Goal: Task Accomplishment & Management: Manage account settings

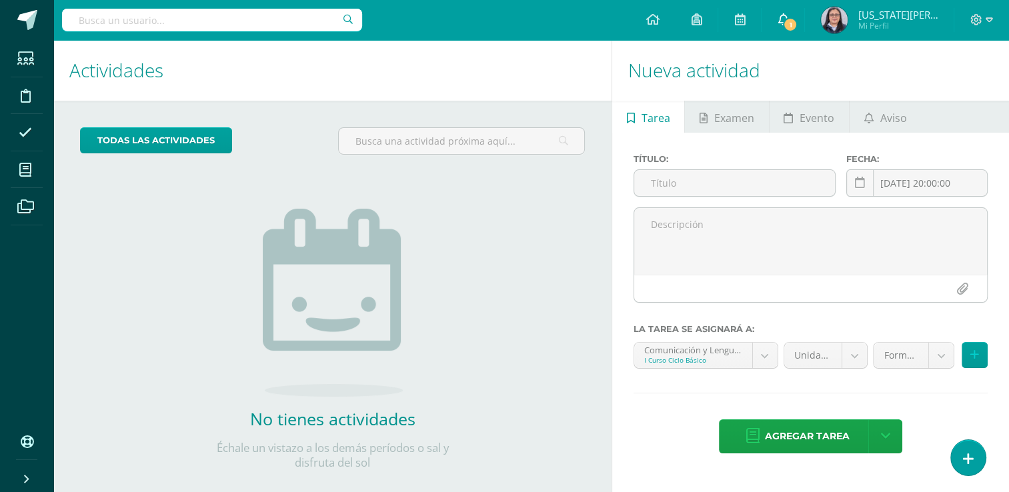
click at [787, 17] on span "1" at bounding box center [790, 24] width 15 height 15
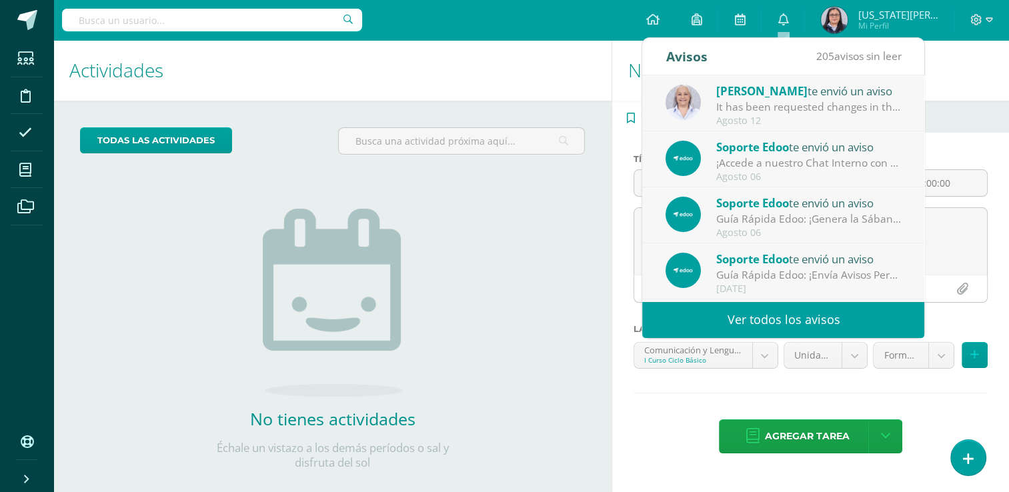
click at [773, 111] on div "It has been requested changes in the review of the unit Unidad 3 for the course…" at bounding box center [808, 106] width 185 height 15
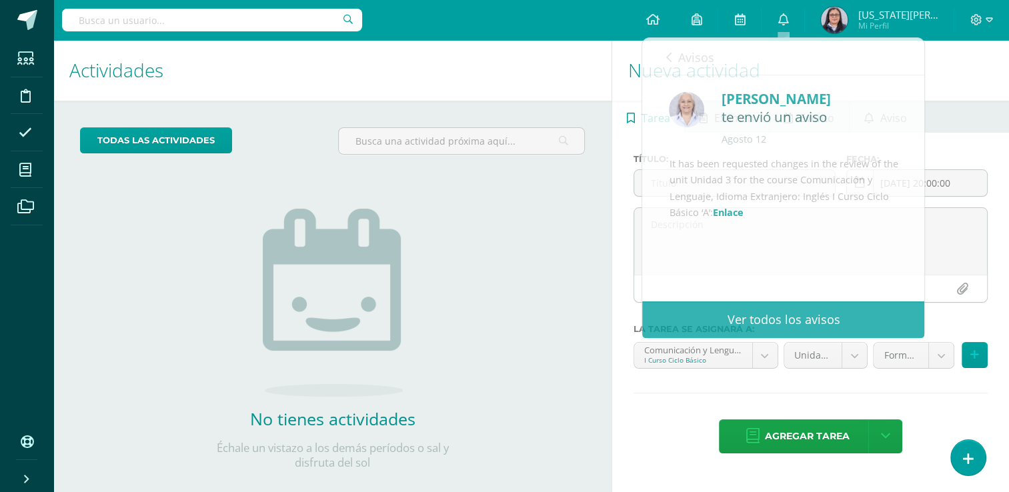
click at [424, 247] on div "No tienes actividades Échale un vistazo a los demás períodos o sal y disfruta d…" at bounding box center [332, 317] width 267 height 305
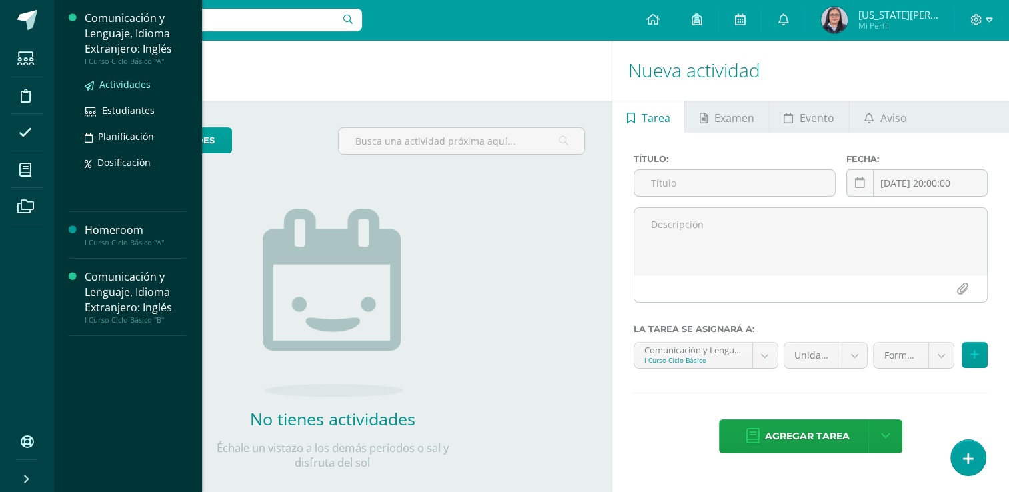
click at [134, 79] on span "Actividades" at bounding box center [124, 84] width 51 height 13
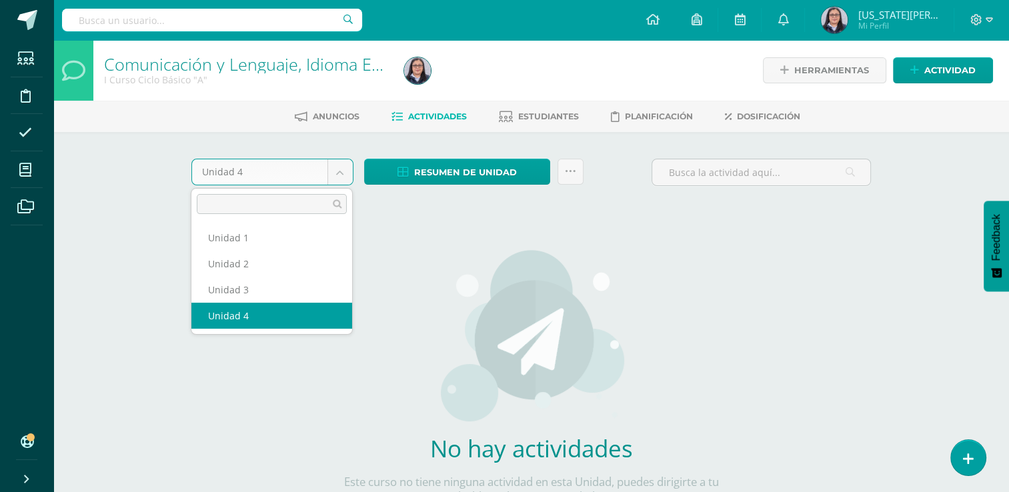
click at [343, 176] on body "Estudiantes Disciplina Asistencia Mis cursos Archivos Soporte Ayuda Reportar un…" at bounding box center [504, 286] width 1009 height 573
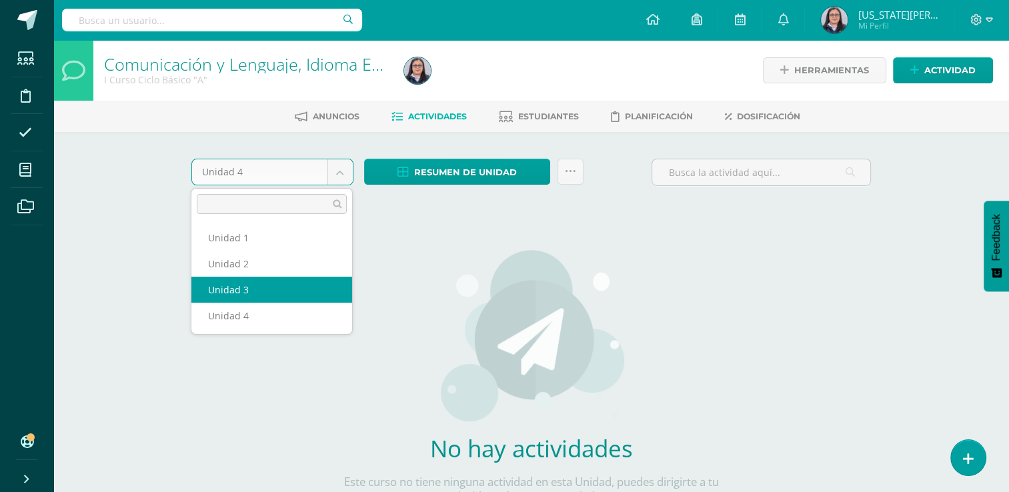
select select "Unidad 3"
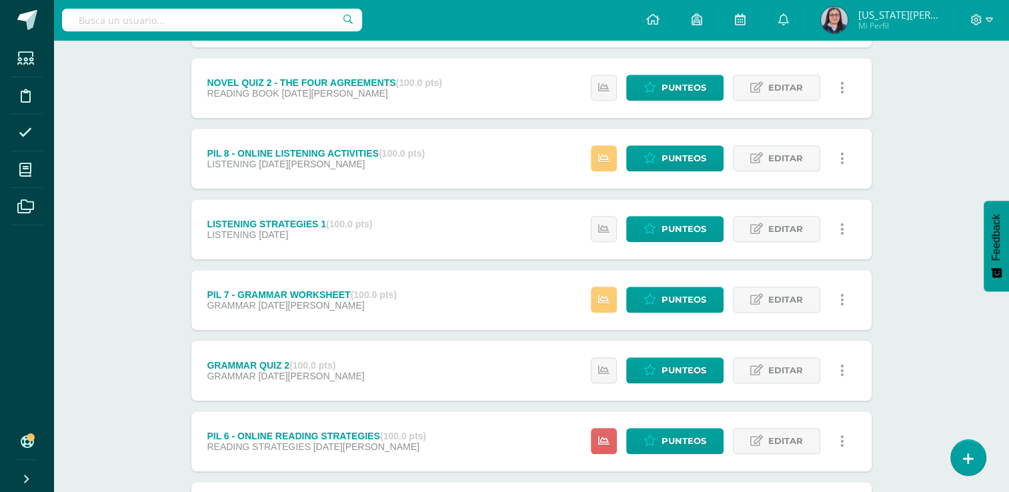
scroll to position [1067, 0]
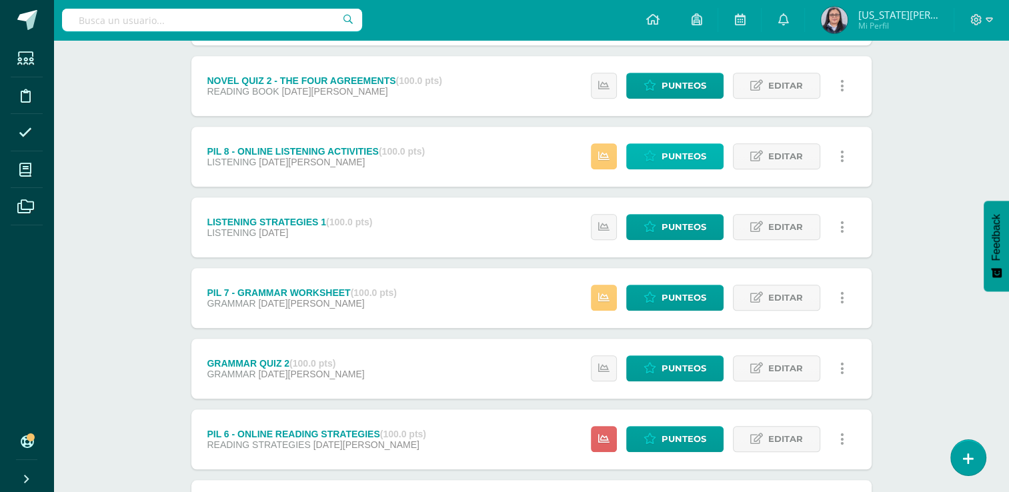
click at [696, 156] on span "Punteos" at bounding box center [683, 156] width 45 height 25
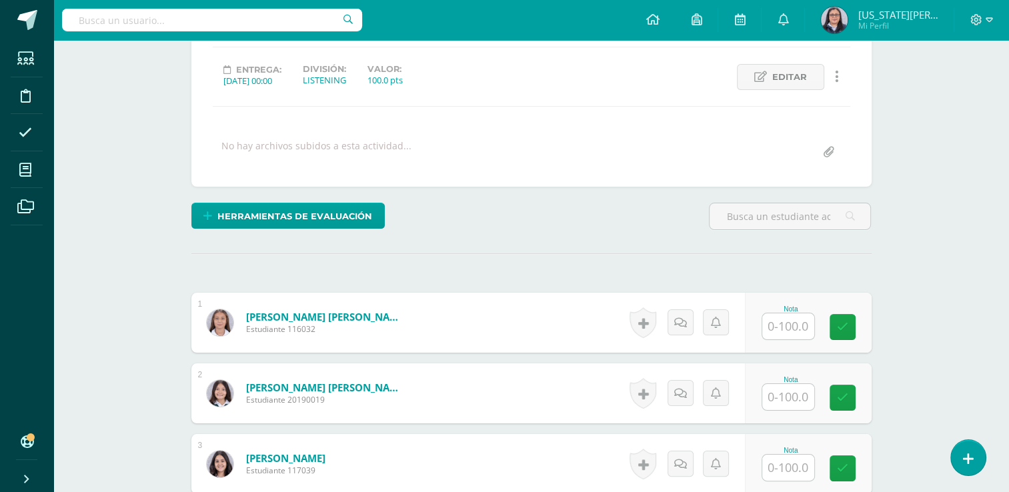
scroll to position [191, 0]
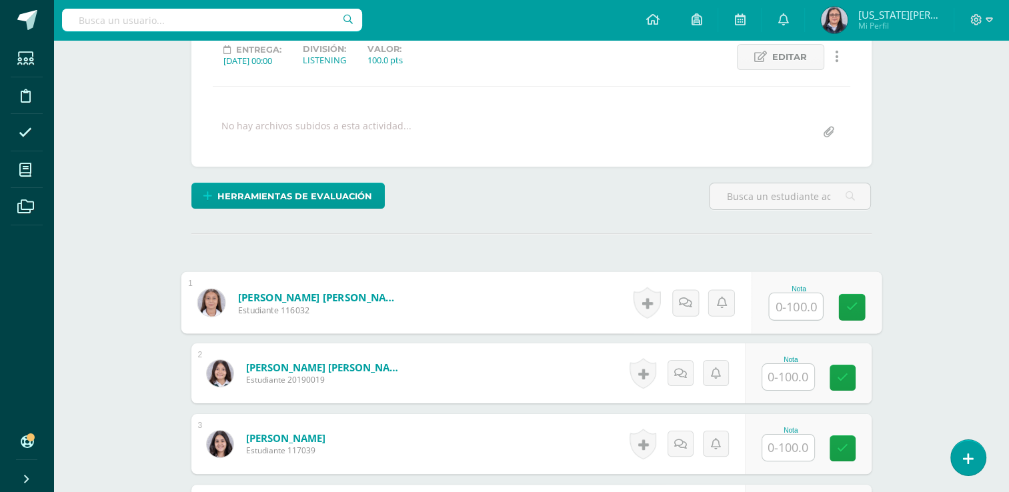
click at [787, 306] on input "text" at bounding box center [795, 306] width 53 height 27
type input "100"
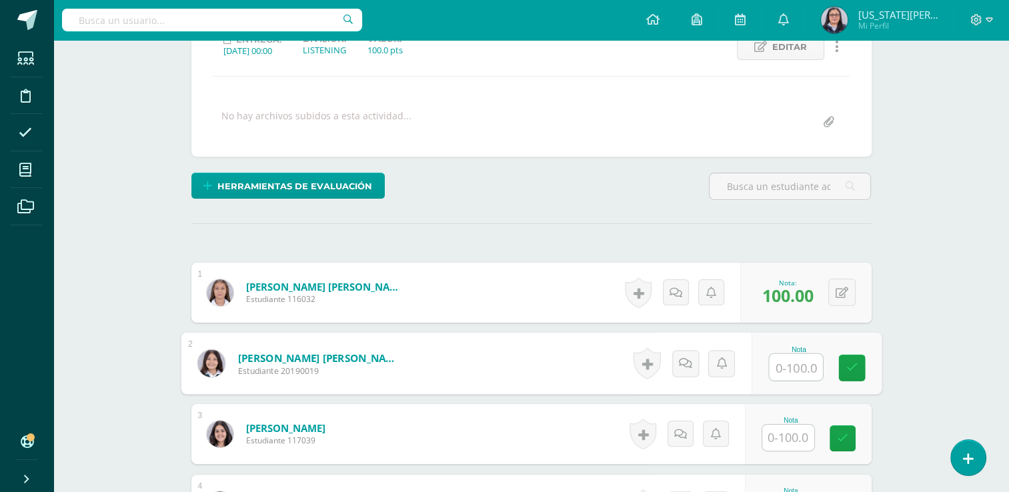
scroll to position [0, 0]
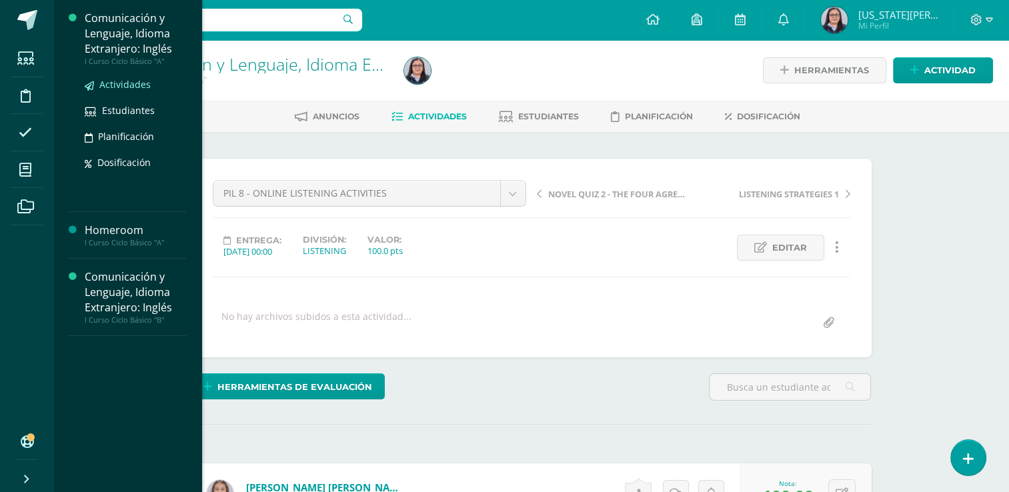
click at [124, 82] on span "Actividades" at bounding box center [124, 84] width 51 height 13
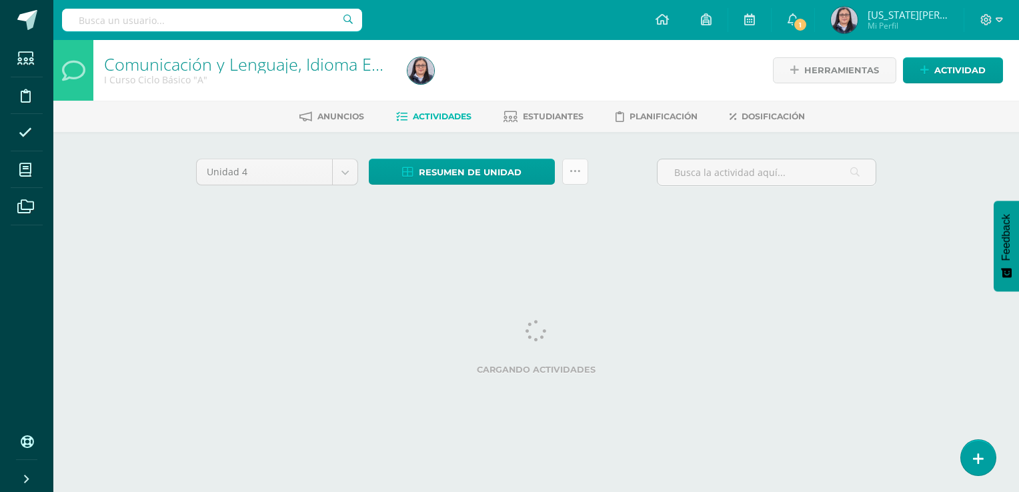
click at [573, 171] on icon at bounding box center [574, 171] width 11 height 11
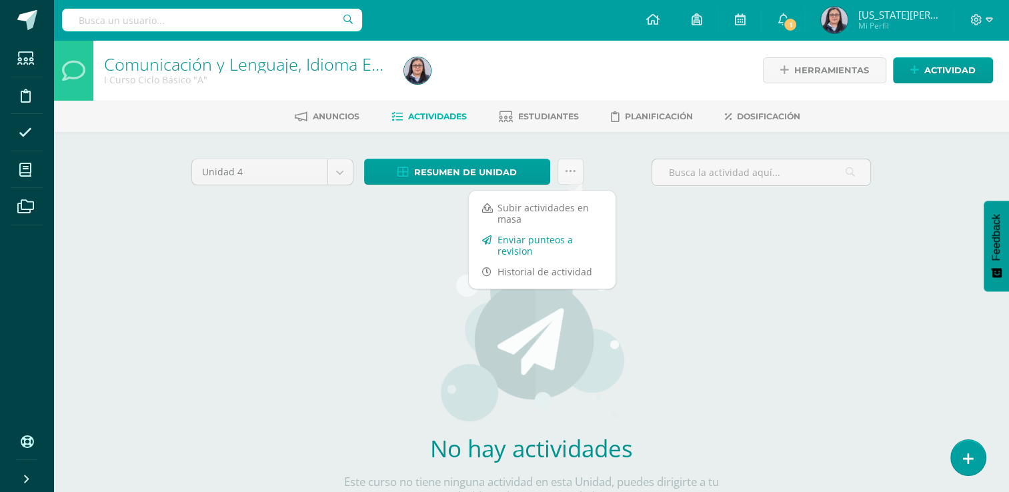
click at [528, 248] on link "Enviar punteos a revision" at bounding box center [542, 245] width 147 height 32
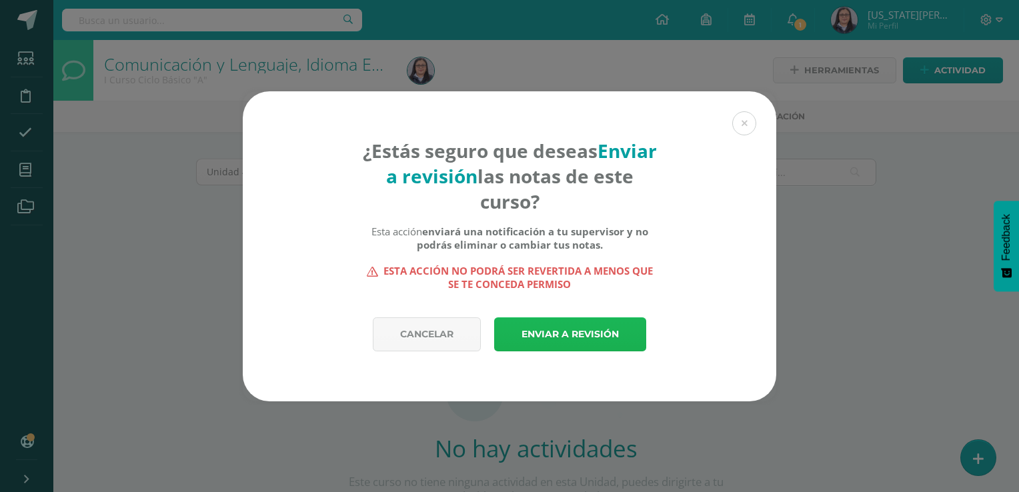
click at [539, 335] on link "Enviar a revisión" at bounding box center [570, 334] width 152 height 34
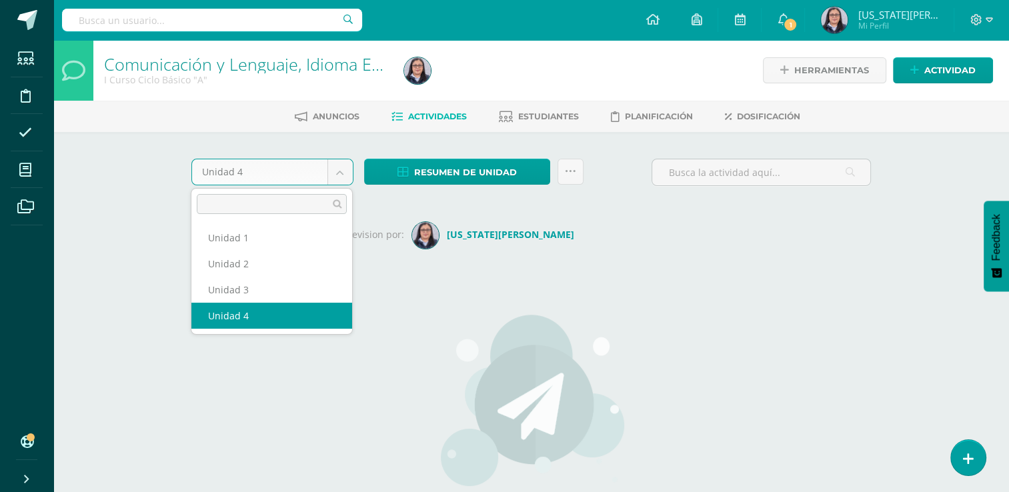
click at [335, 172] on body "Esta unidad ha sido marcada para revisión Estudiantes Disciplina Asistencia Mis…" at bounding box center [504, 318] width 1009 height 637
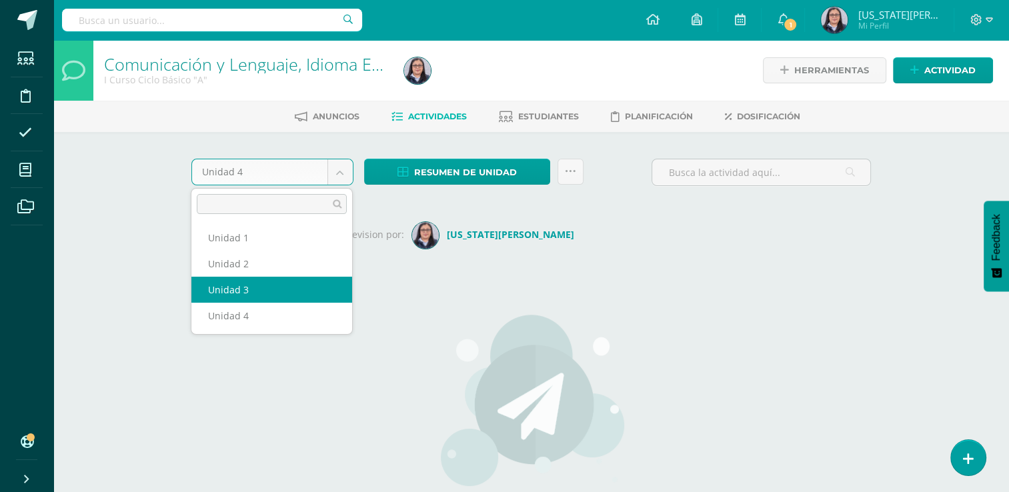
select select "Unidad 3"
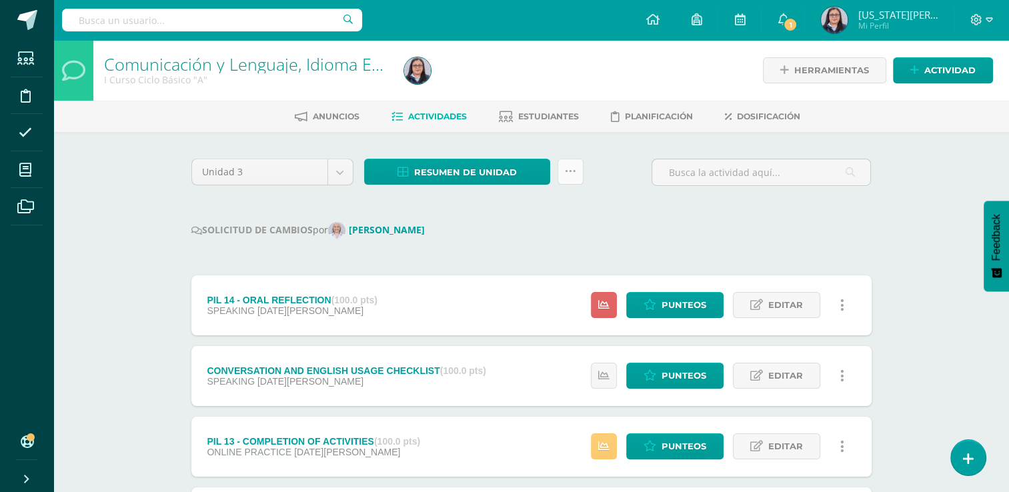
click at [576, 163] on link at bounding box center [570, 172] width 26 height 26
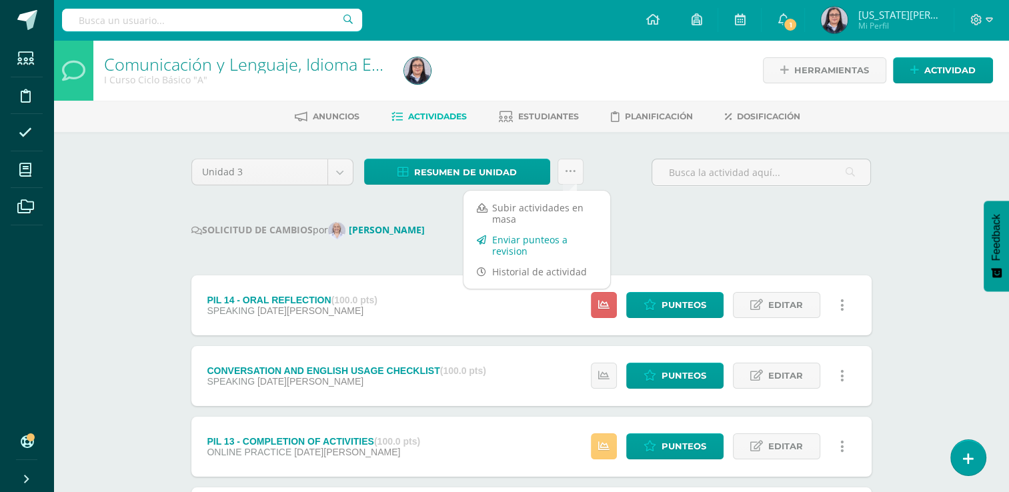
click at [524, 244] on link "Enviar punteos a revision" at bounding box center [536, 245] width 147 height 32
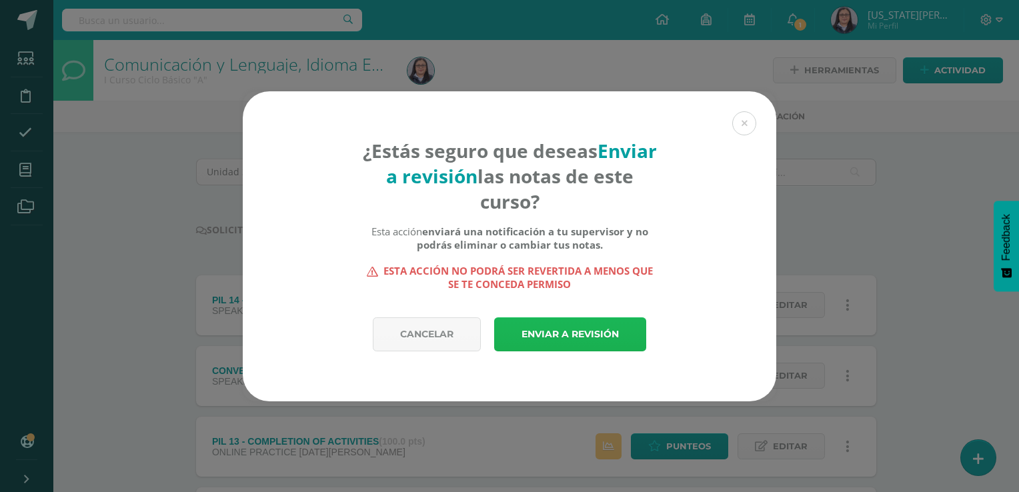
click at [560, 343] on link "Enviar a revisión" at bounding box center [570, 334] width 152 height 34
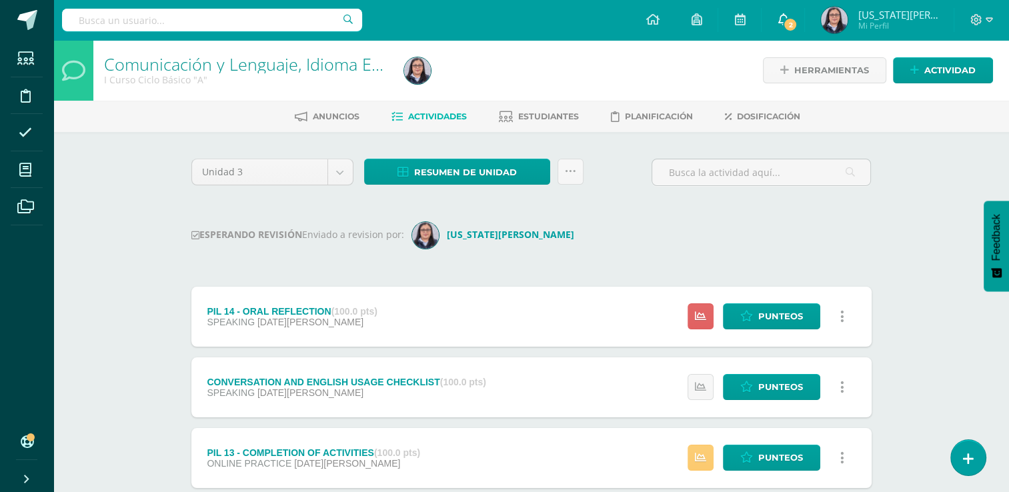
click at [781, 17] on icon at bounding box center [782, 19] width 11 height 12
